Goal: Task Accomplishment & Management: Manage account settings

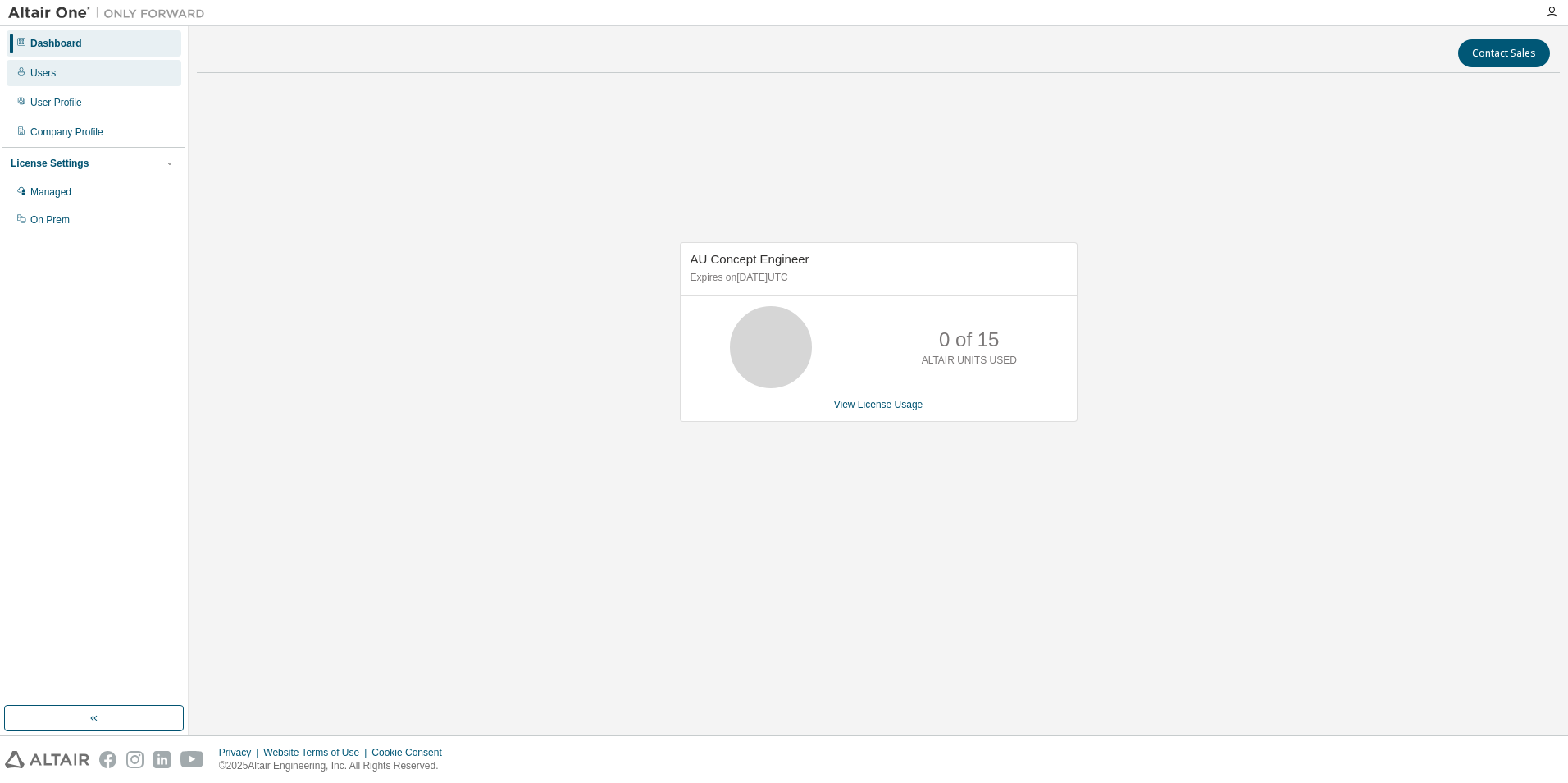
click at [39, 78] on div "Users" at bounding box center [43, 73] width 26 height 13
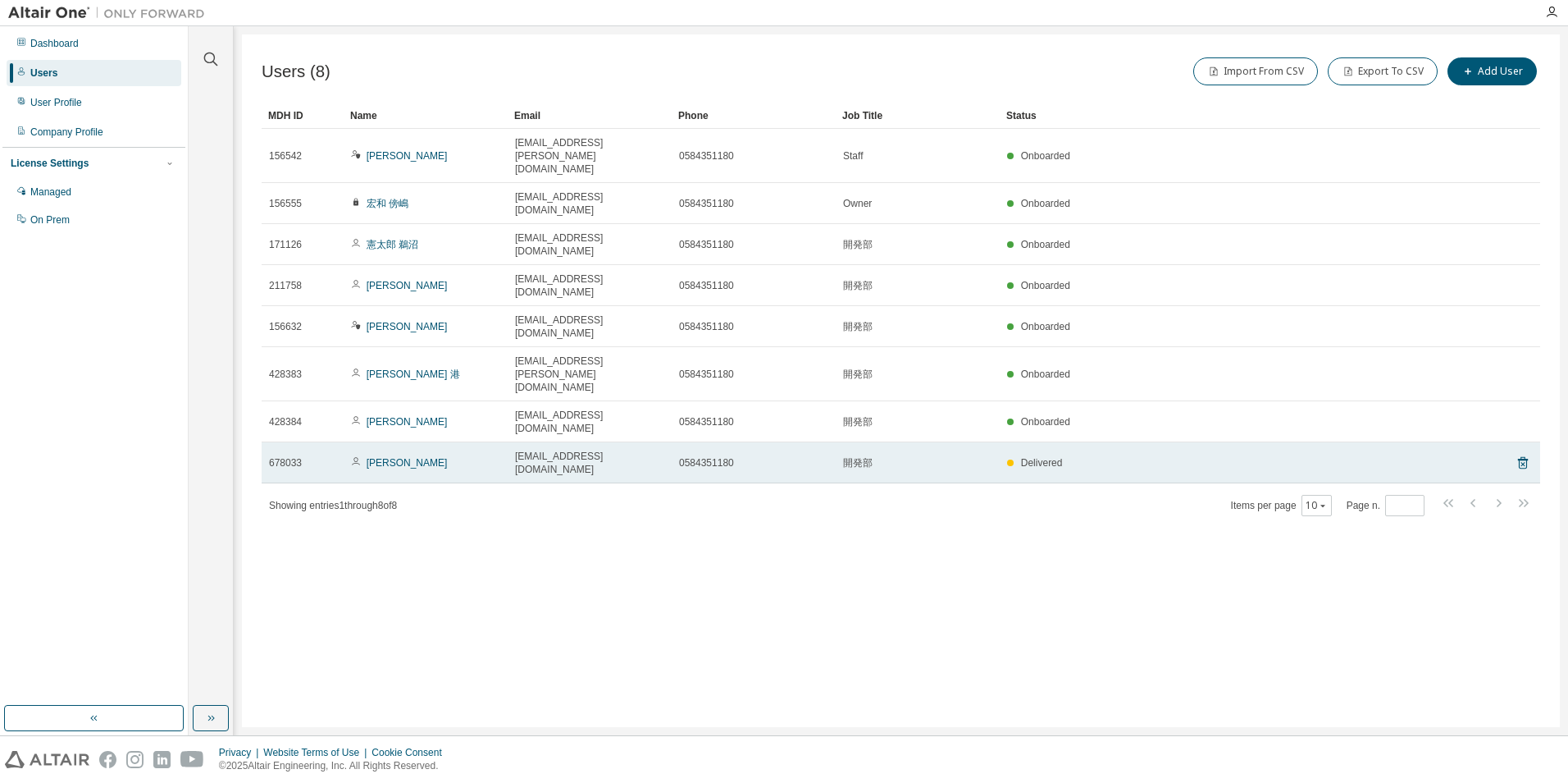
click at [1018, 457] on div "Delivered" at bounding box center [1035, 463] width 55 height 13
click at [390, 457] on link "松本 愛子" at bounding box center [407, 463] width 81 height 11
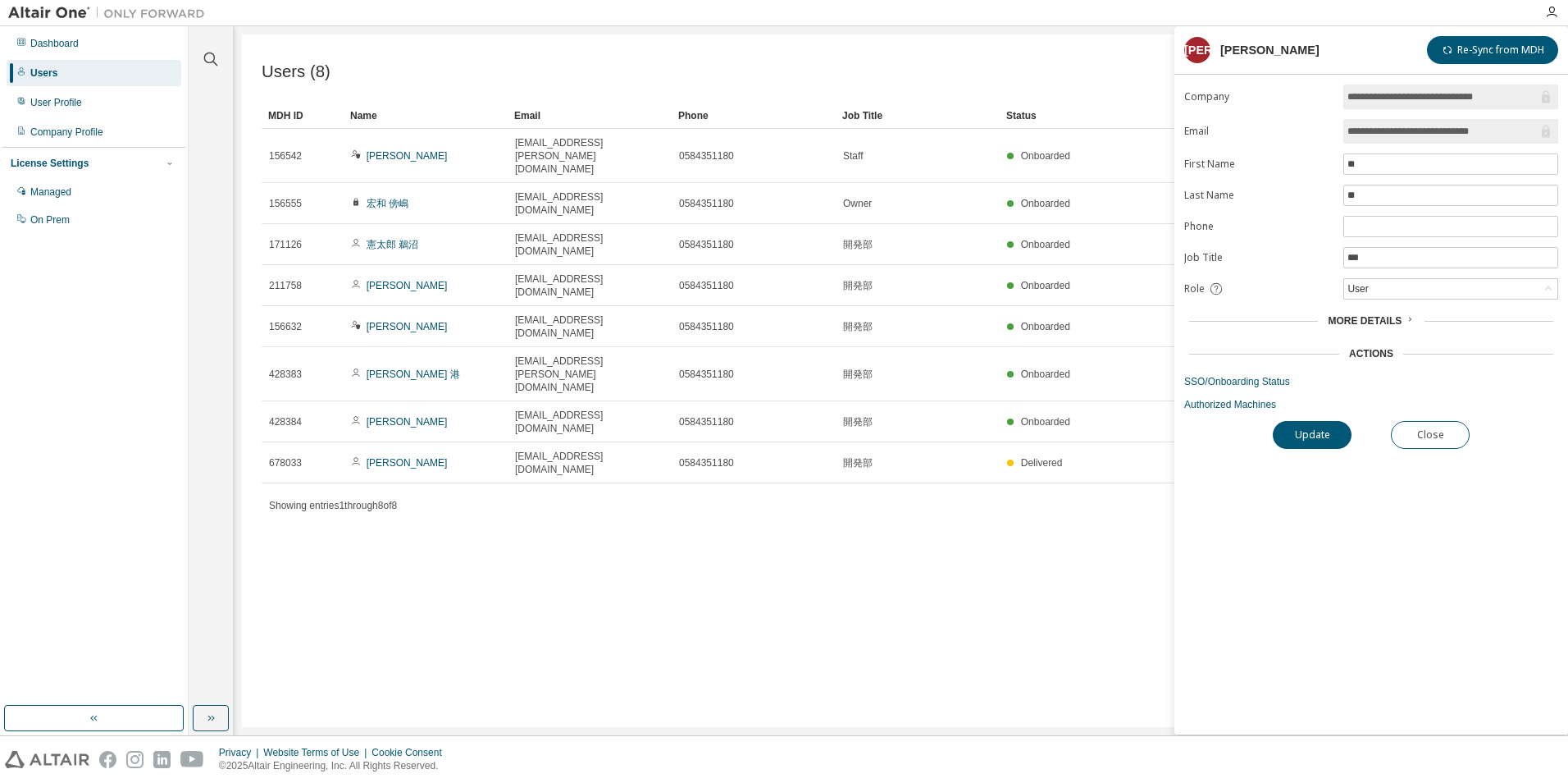
click at [1410, 319] on icon at bounding box center [1409, 319] width 10 height 10
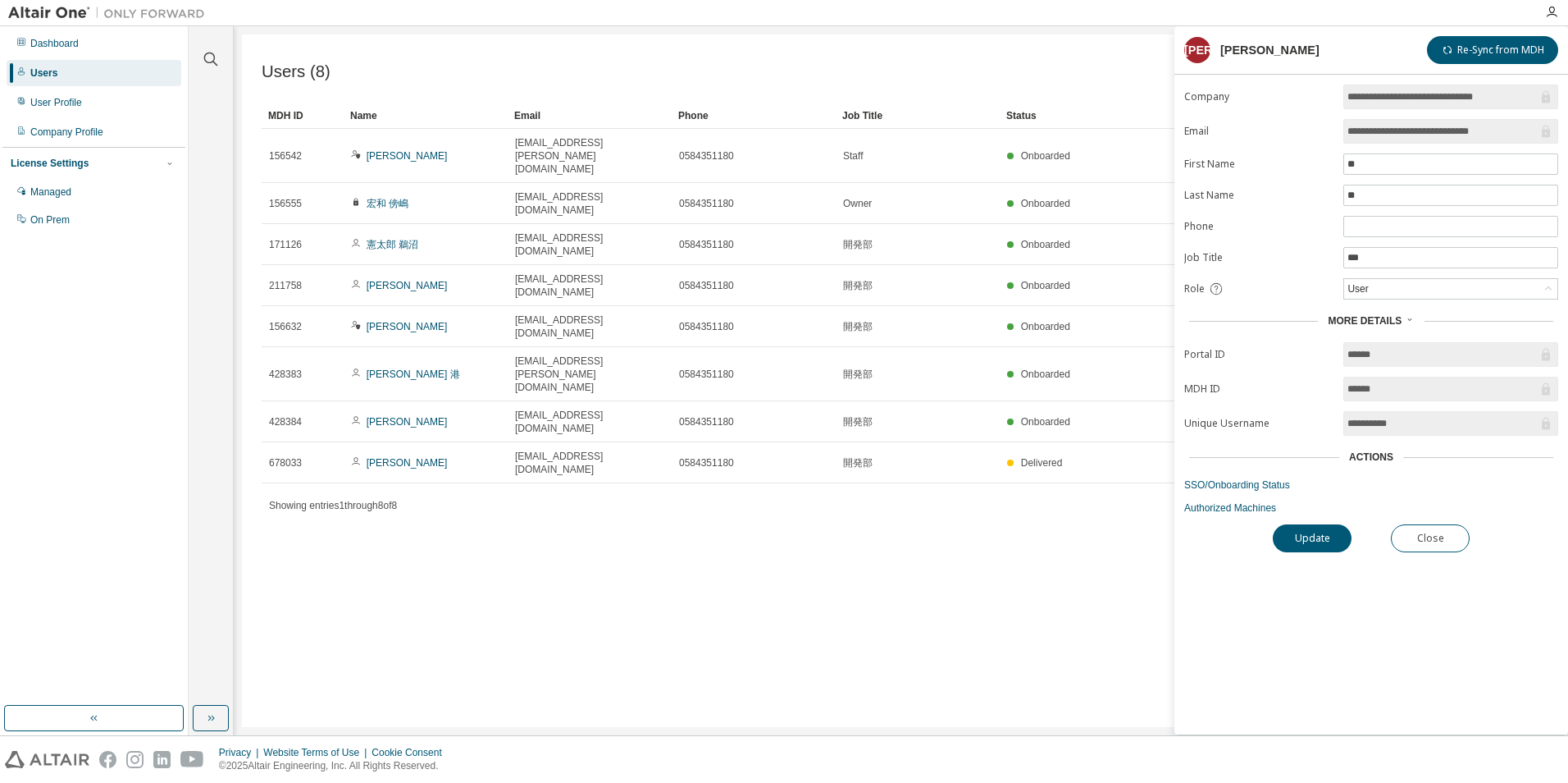
click at [782, 475] on div "Users (8) Import From CSV Export To CSV Add User Clear Load Save Save As Field …" at bounding box center [901, 380] width 1318 height 693
click at [1418, 540] on button "Close" at bounding box center [1430, 539] width 78 height 28
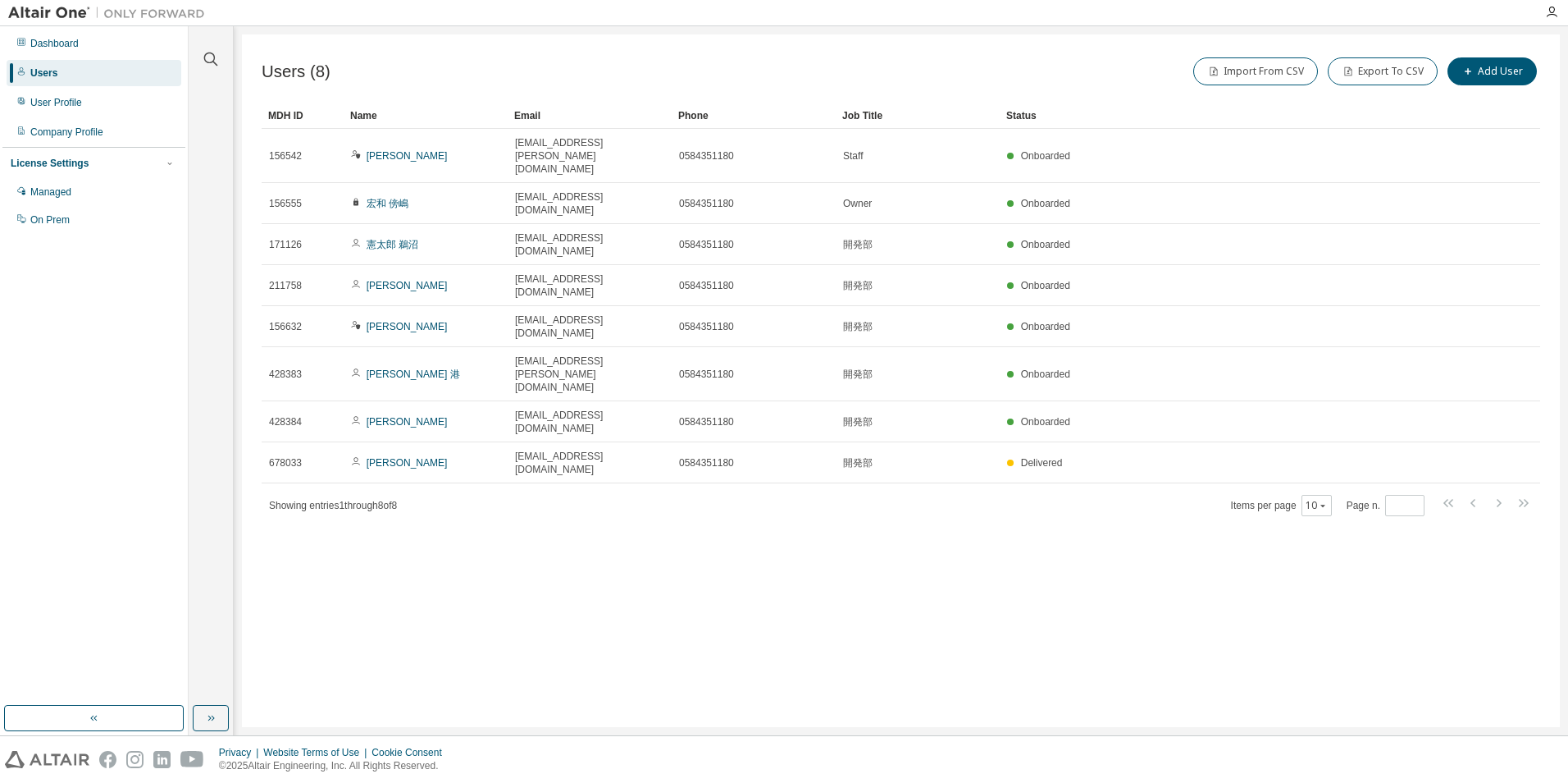
click at [41, 12] on img at bounding box center [111, 13] width 205 height 17
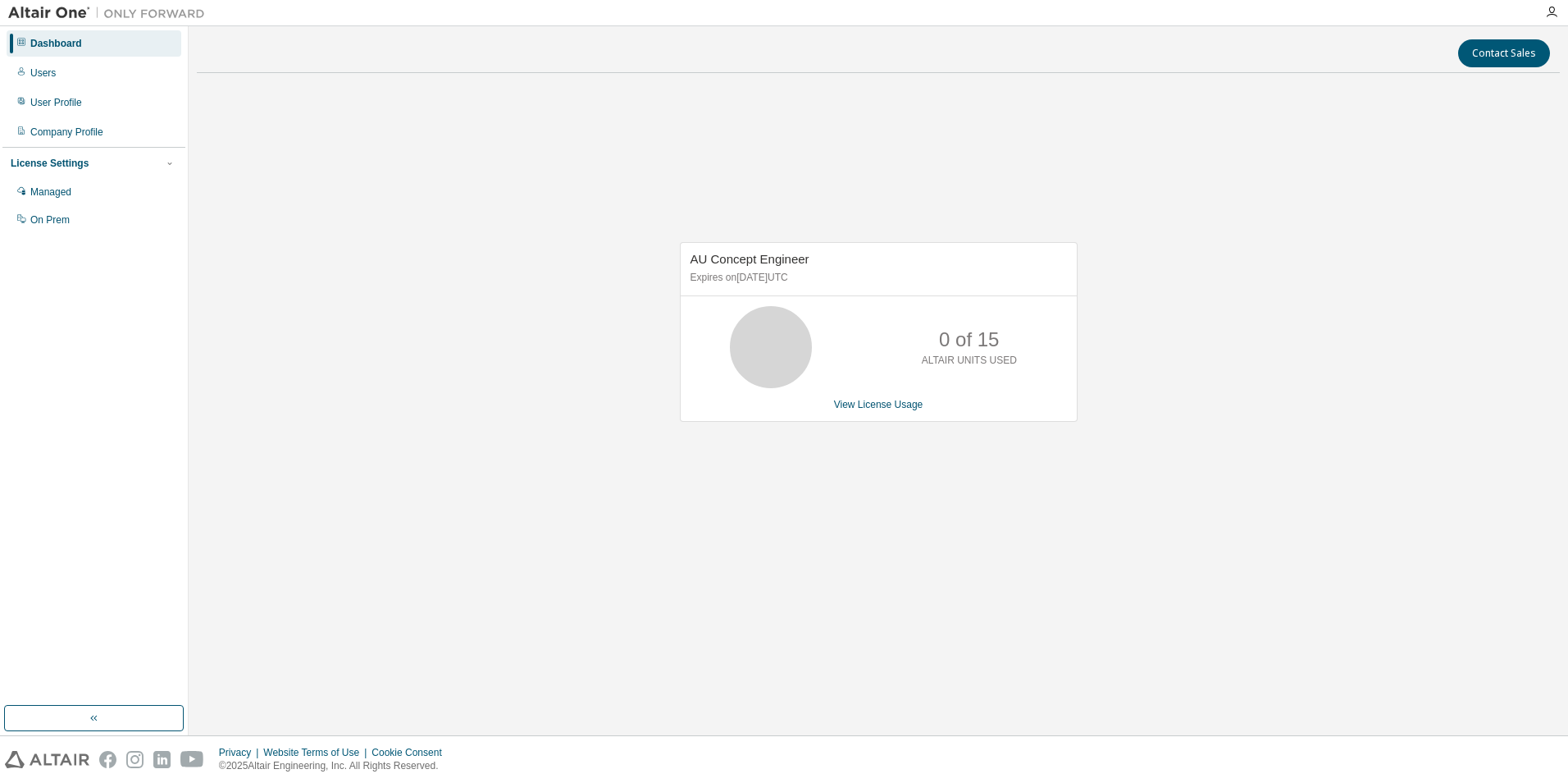
click at [57, 48] on div "Dashboard" at bounding box center [56, 43] width 52 height 13
